Goal: Transaction & Acquisition: Subscribe to service/newsletter

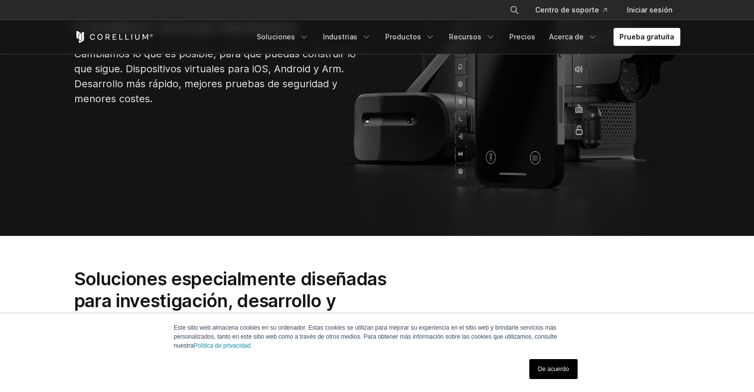
click at [561, 371] on link "De acuerdo" at bounding box center [553, 369] width 48 height 20
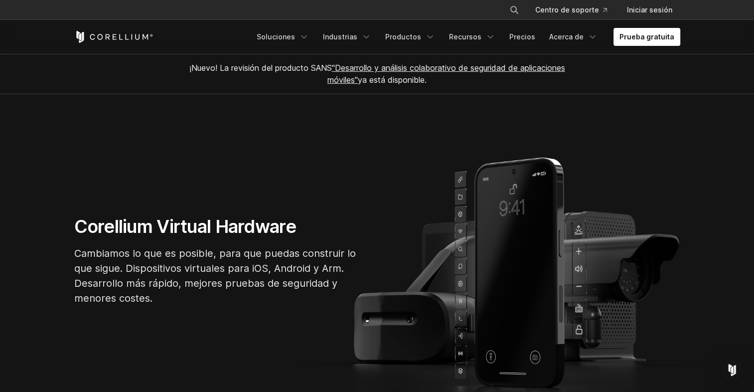
click at [115, 35] on icon "Inicio de Corellium" at bounding box center [113, 37] width 79 height 12
click at [641, 33] on link "Prueba gratuita" at bounding box center [647, 37] width 67 height 18
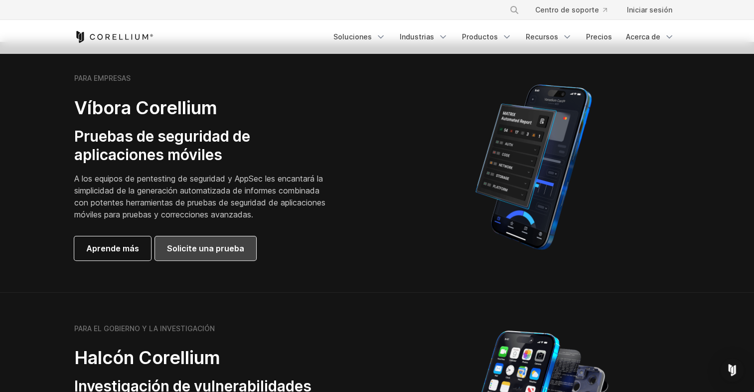
scroll to position [299, 0]
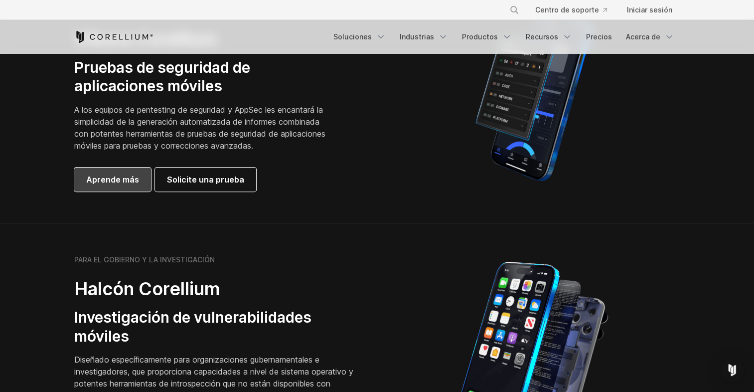
click at [93, 180] on span "Aprende más" at bounding box center [112, 180] width 53 height 12
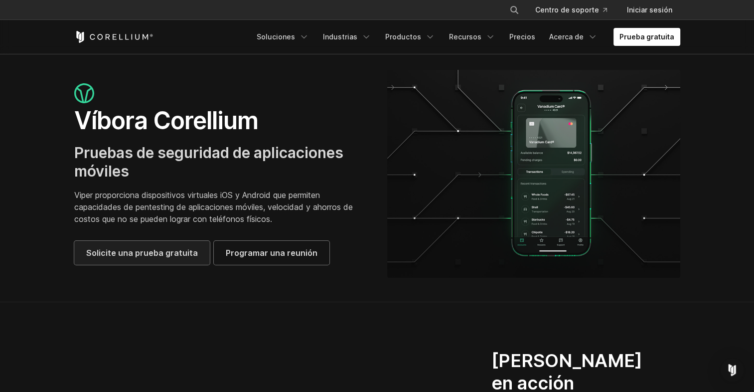
click at [174, 250] on span "Solicite una prueba gratuita" at bounding box center [142, 253] width 112 height 12
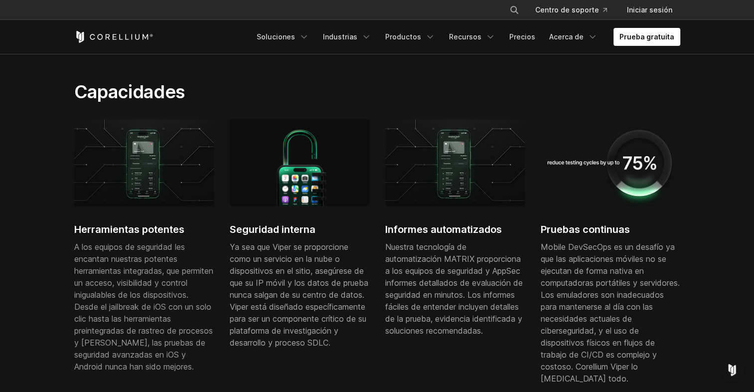
scroll to position [531, 0]
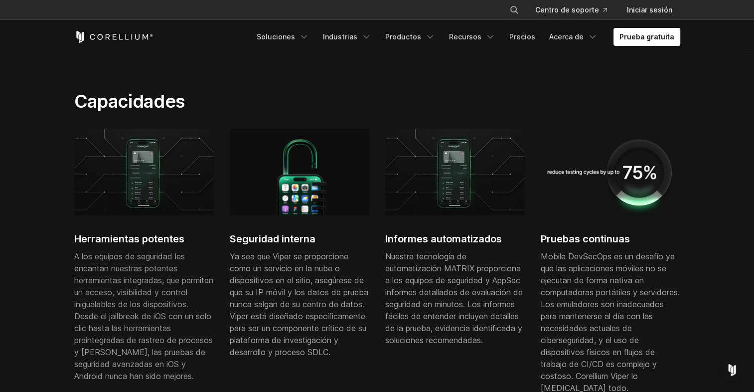
click at [147, 185] on img at bounding box center [144, 172] width 140 height 87
click at [130, 231] on h2 "Herramientas potentes" at bounding box center [144, 238] width 140 height 15
click at [638, 39] on link "Prueba gratuita" at bounding box center [647, 37] width 67 height 18
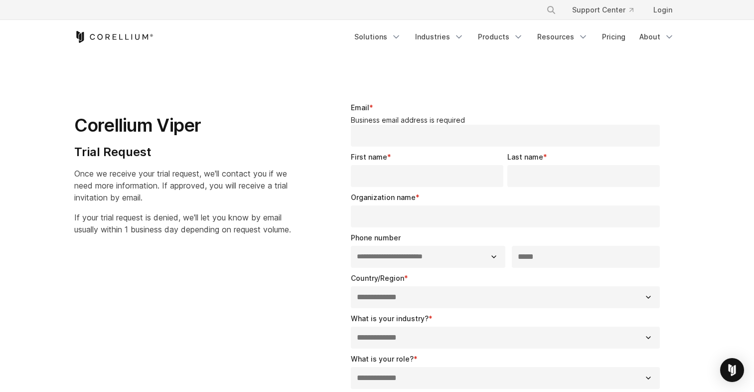
select select "**"
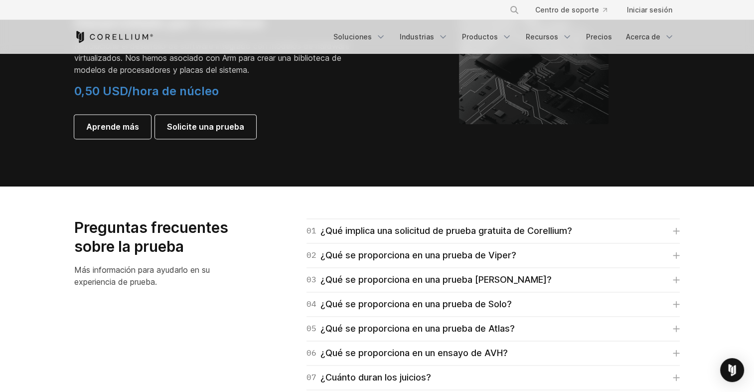
scroll to position [1429, 0]
